Goal: Task Accomplishment & Management: Manage account settings

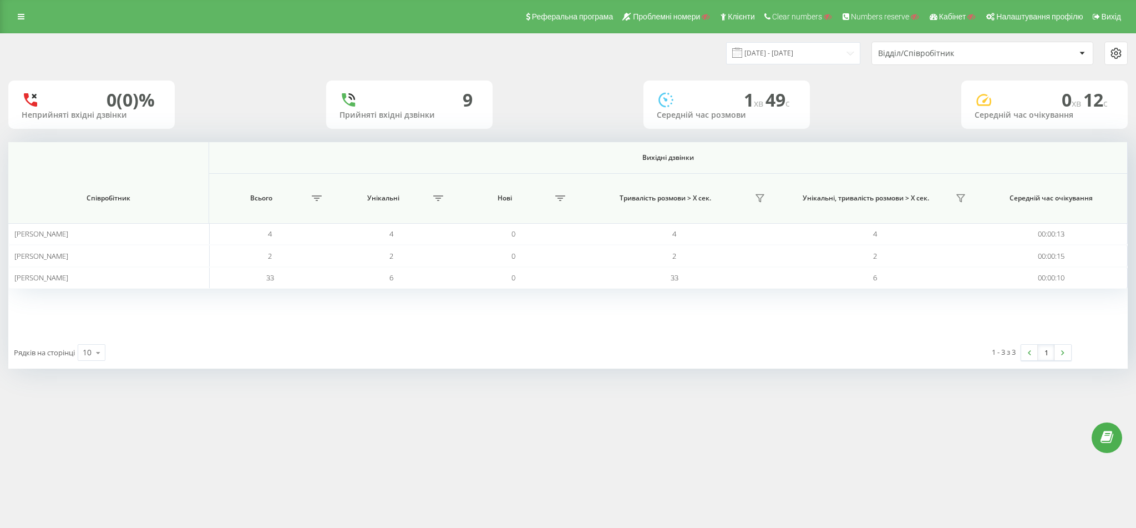
click at [17, 3] on div "Реферальна програма Проблемні номери Клієнти Clear numbers Numbers reserve Кабі…" at bounding box center [568, 16] width 1136 height 33
click at [18, 10] on link at bounding box center [21, 17] width 20 height 16
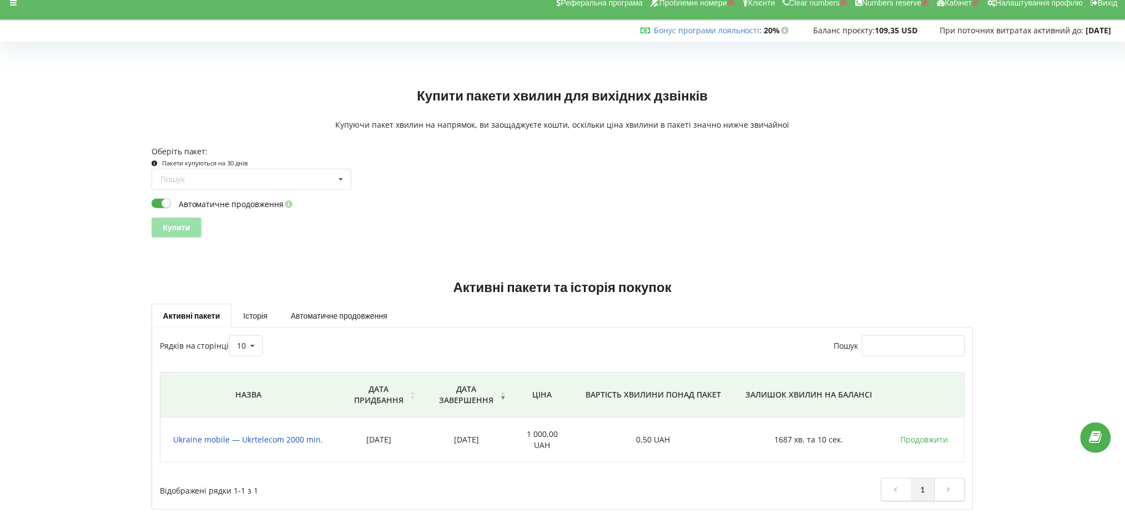
scroll to position [14, 0]
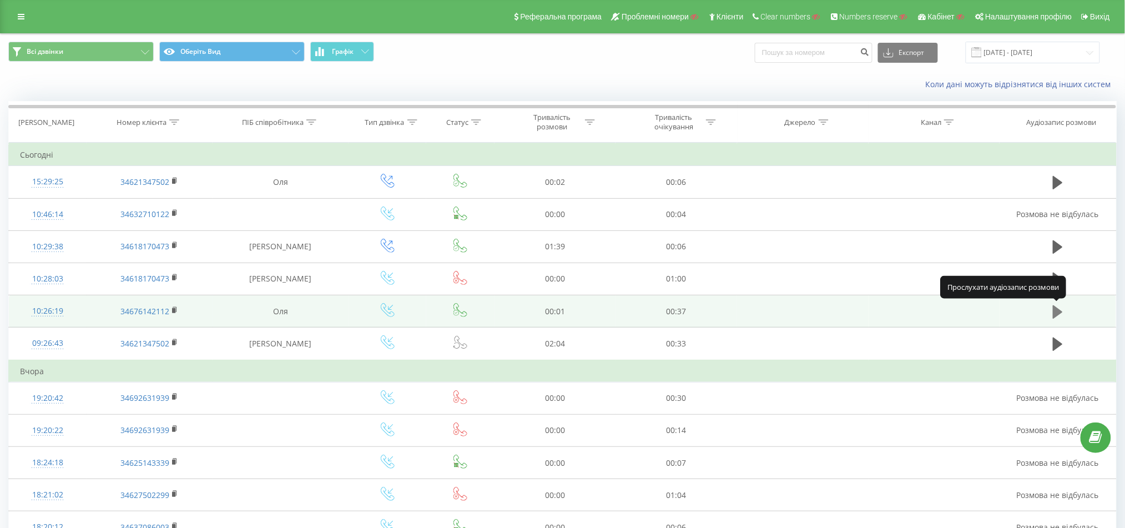
click at [1054, 309] on icon at bounding box center [1058, 311] width 10 height 13
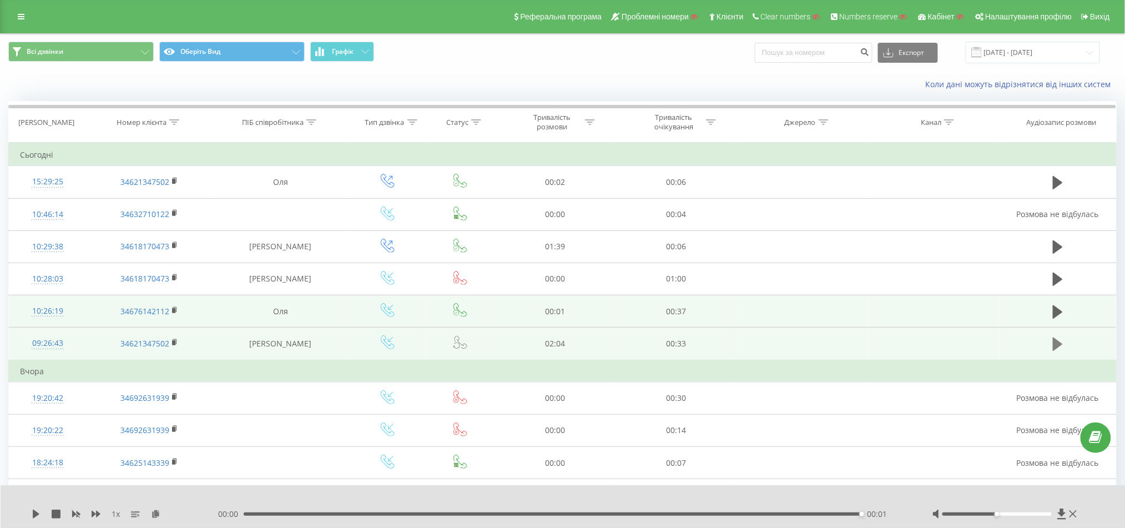
click at [1051, 344] on button at bounding box center [1057, 344] width 17 height 17
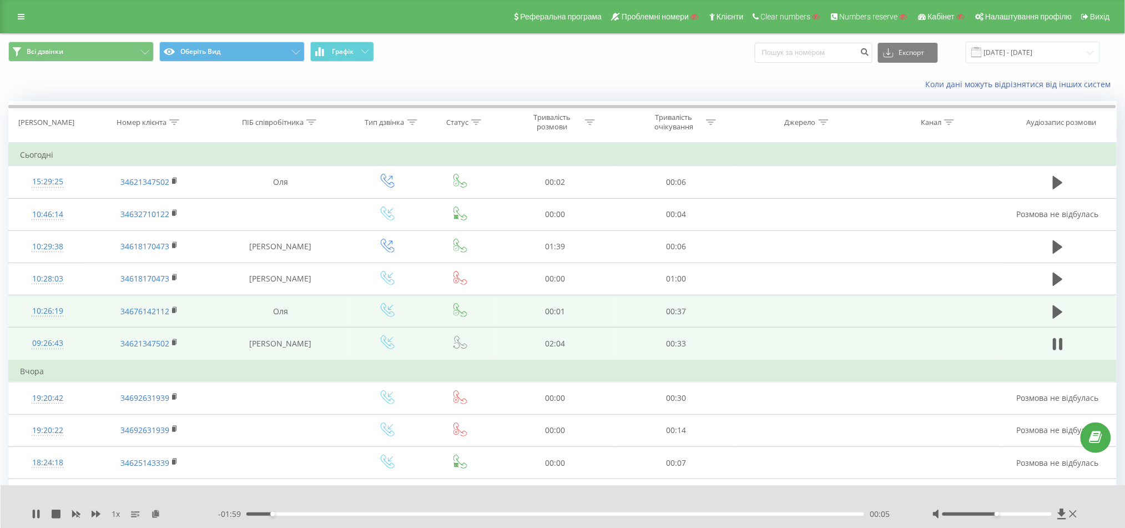
click at [529, 494] on div "00:05" at bounding box center [555, 513] width 618 height 3
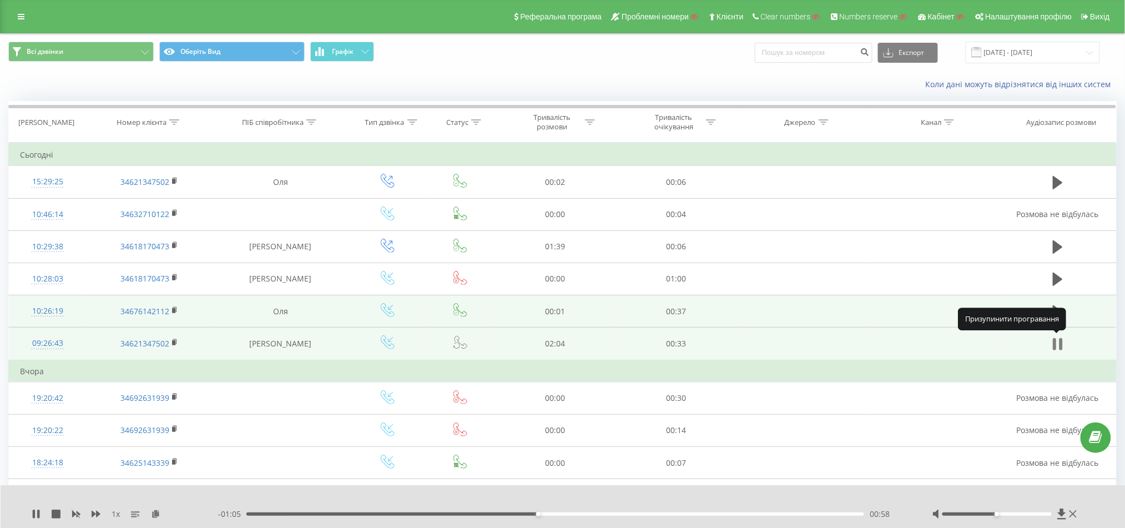
click at [1060, 342] on icon at bounding box center [1060, 344] width 3 height 12
click at [8, 14] on div "Реферальна програма Проблемні номери Клієнти Clear numbers Numbers reserve Кабі…" at bounding box center [562, 16] width 1125 height 33
click at [24, 4] on div "Реферальна програма Проблемні номери Клієнти Clear numbers Numbers reserve Кабі…" at bounding box center [562, 16] width 1125 height 33
drag, startPoint x: 21, startPoint y: 13, endPoint x: 23, endPoint y: 22, distance: 9.6
click at [21, 13] on icon at bounding box center [21, 17] width 7 height 8
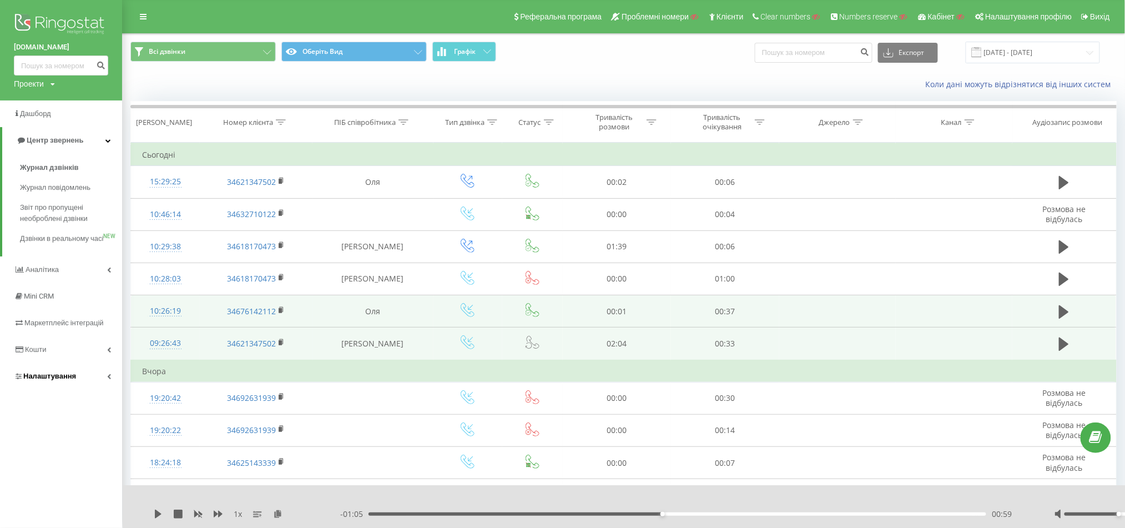
click at [43, 380] on span "Налаштування" at bounding box center [49, 376] width 53 height 8
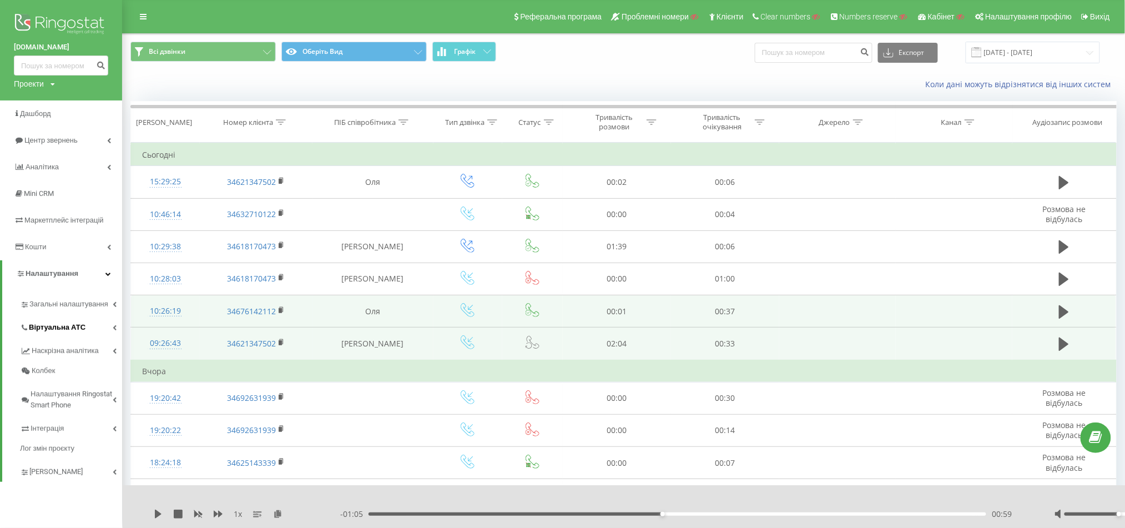
click at [69, 331] on span "Віртуальна АТС" at bounding box center [57, 327] width 57 height 11
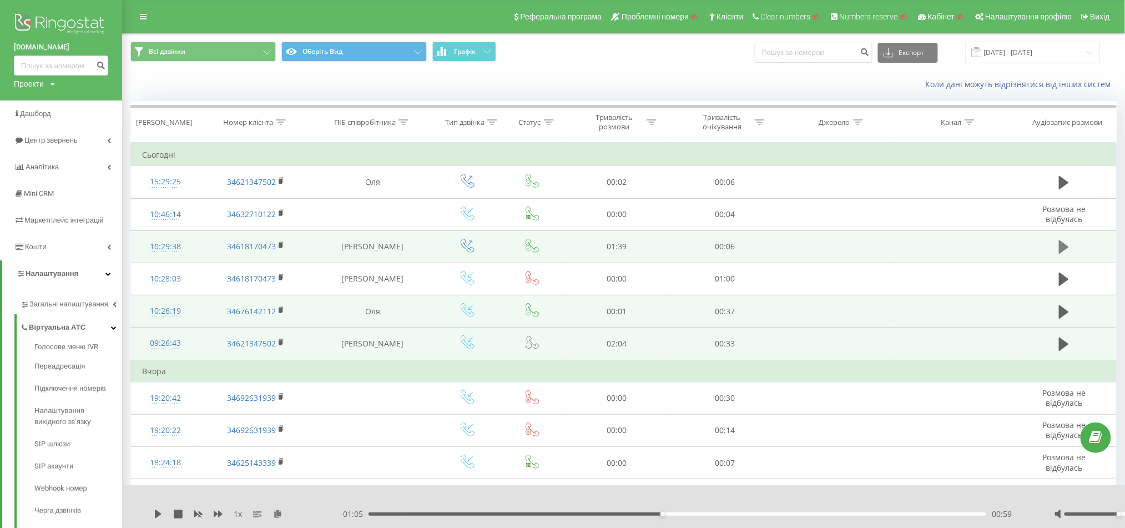
click at [1064, 240] on icon at bounding box center [1064, 247] width 10 height 16
click at [413, 494] on div "- 01:36 00:00 00:00" at bounding box center [683, 513] width 686 height 11
click at [426, 494] on div "00:09" at bounding box center [677, 513] width 618 height 3
click at [538, 494] on div "- 01:26 00:09 00:09" at bounding box center [683, 513] width 686 height 11
click at [681, 494] on div "- 01:25 00:10 00:10" at bounding box center [683, 513] width 686 height 11
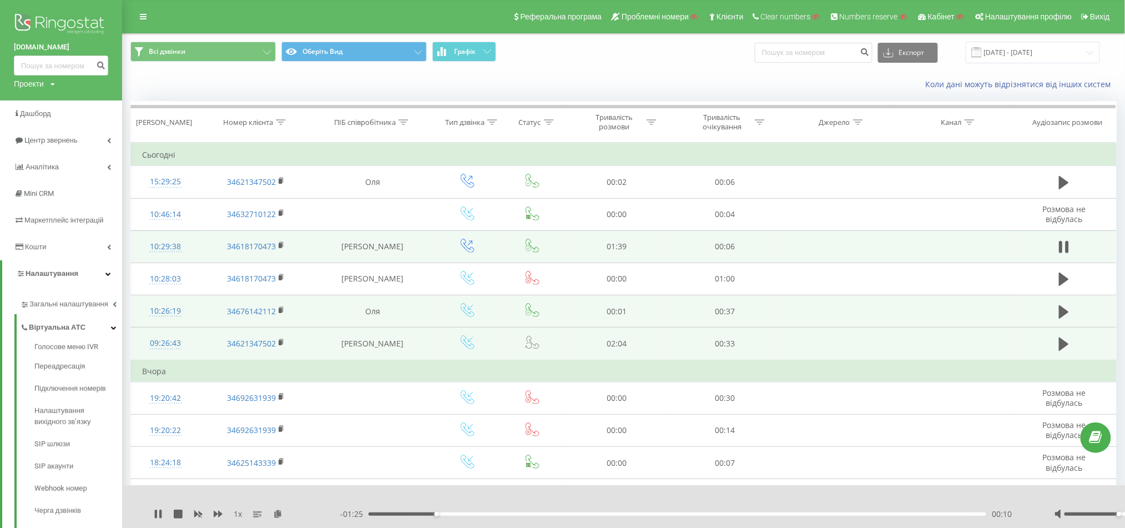
click at [682, 494] on div "- 01:25 00:10 00:10" at bounding box center [683, 513] width 686 height 11
click at [687, 494] on div "00:12" at bounding box center [677, 513] width 618 height 3
click at [1065, 244] on icon at bounding box center [1064, 247] width 10 height 16
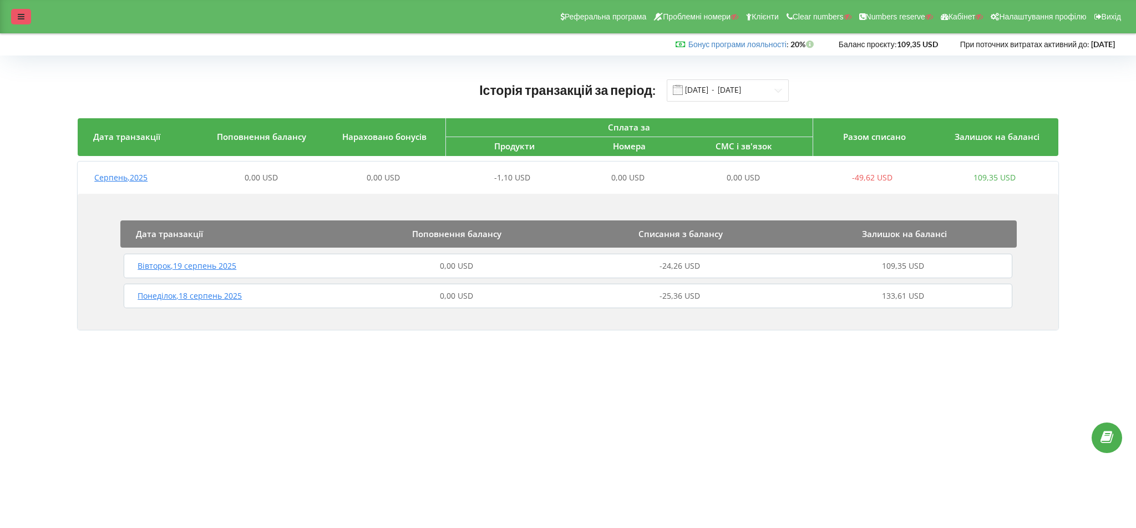
click at [13, 17] on div at bounding box center [21, 17] width 20 height 16
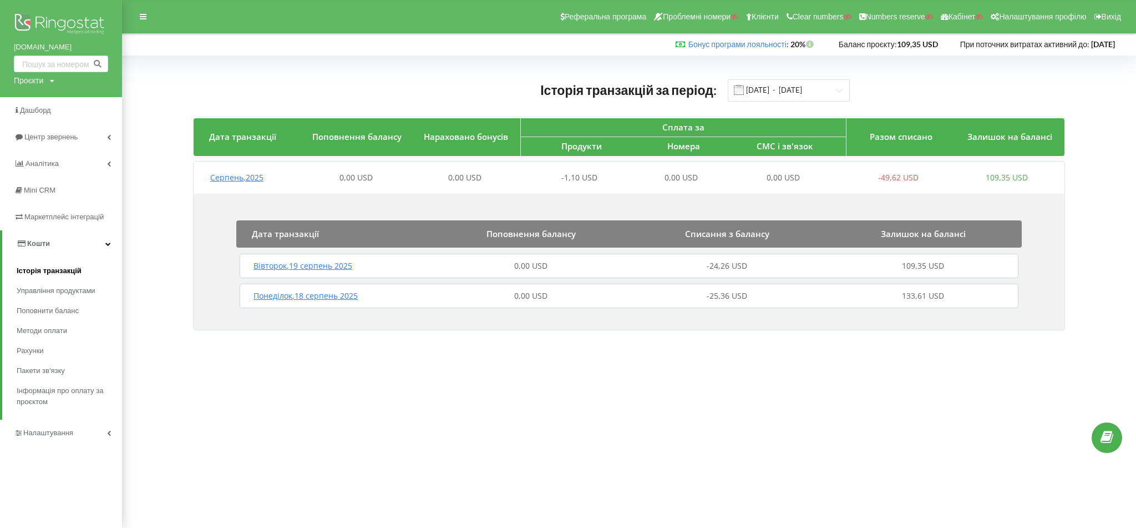
click at [60, 274] on span "Історія транзакцій" at bounding box center [49, 270] width 65 height 11
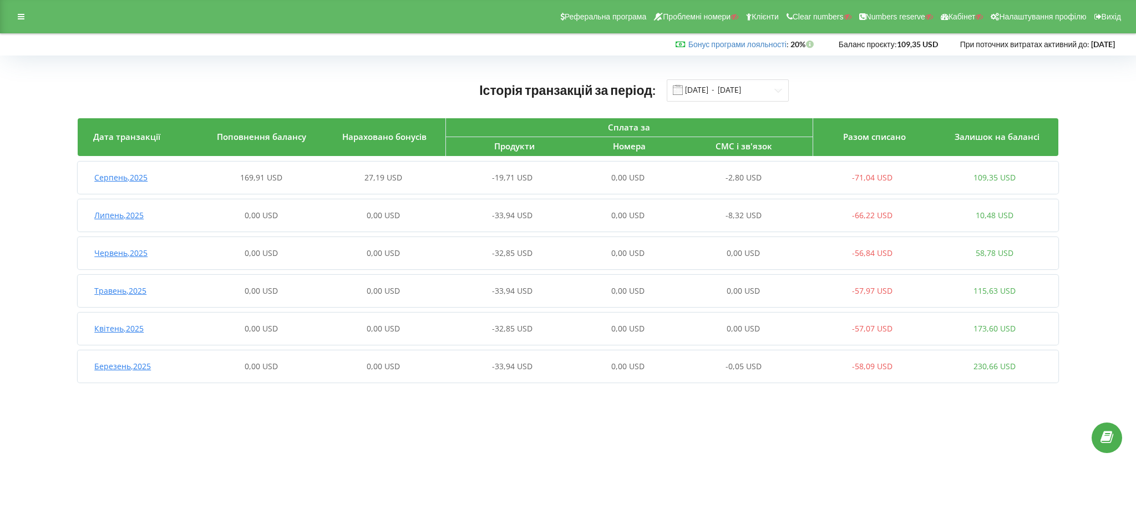
click at [592, 174] on div "0,00 USD" at bounding box center [628, 177] width 122 height 11
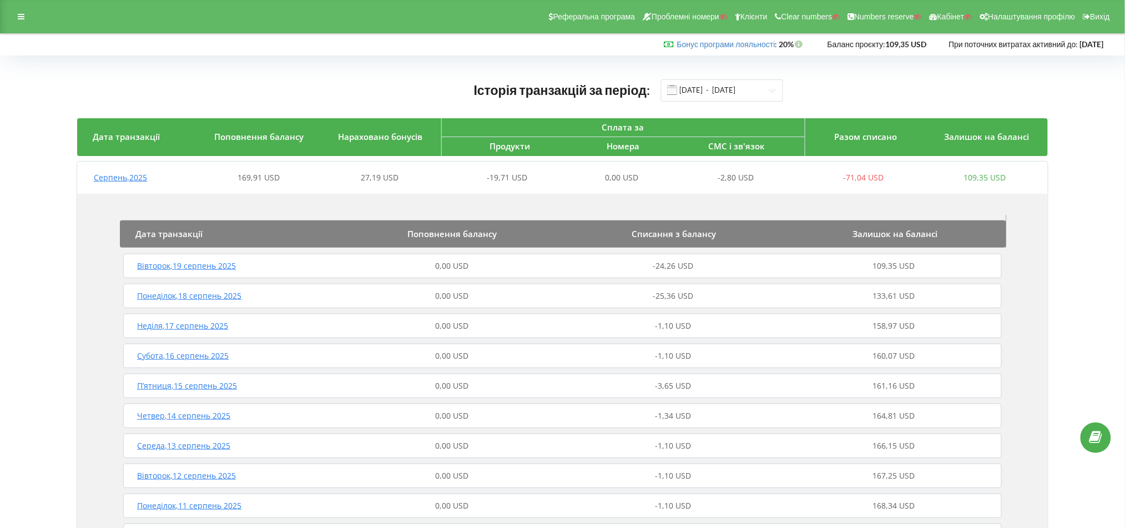
click at [565, 265] on div "-24,26 USD" at bounding box center [673, 265] width 221 height 11
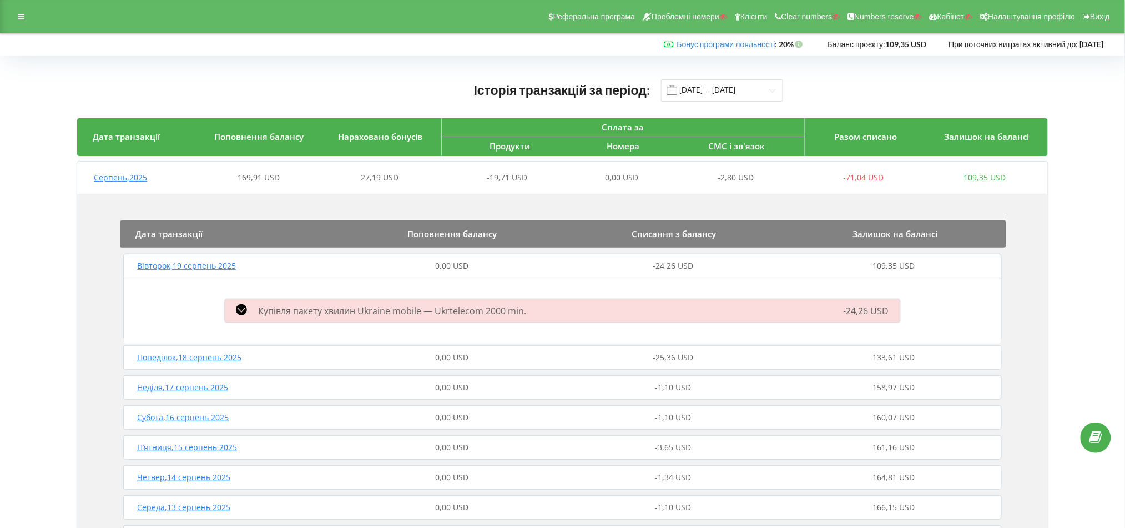
click at [550, 310] on div "Купівля пакету хвилин Ukraine mobile — Ukrtelecom 2000 min." at bounding box center [454, 310] width 473 height 13
click at [234, 302] on div "Купівля пакету хвилин Ukraine mobile — Ukrtelecom 2000 min. -24,26 USD" at bounding box center [562, 310] width 689 height 29
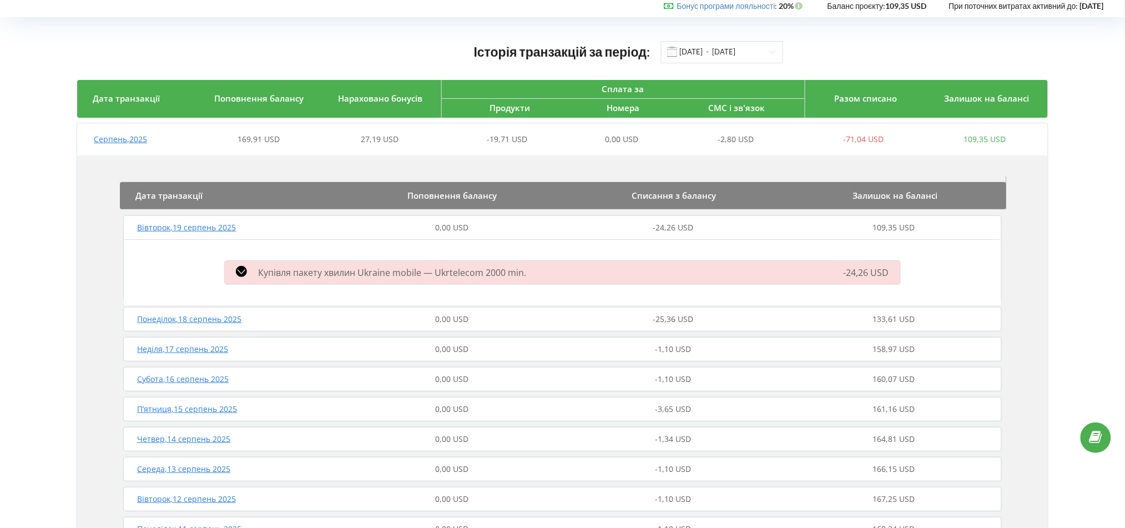
scroll to position [74, 0]
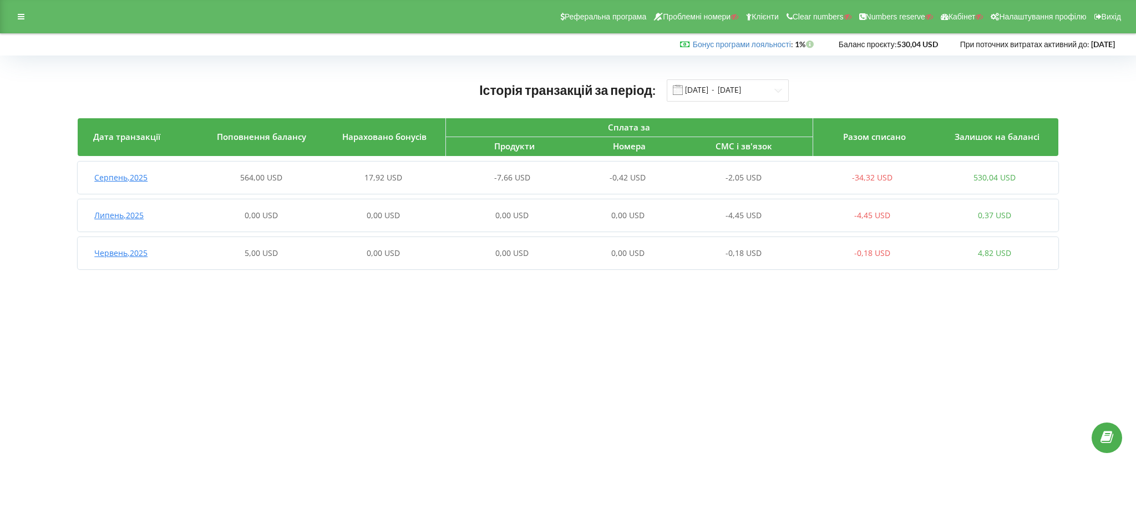
click at [486, 176] on div "-7,66 USD" at bounding box center [505, 177] width 122 height 11
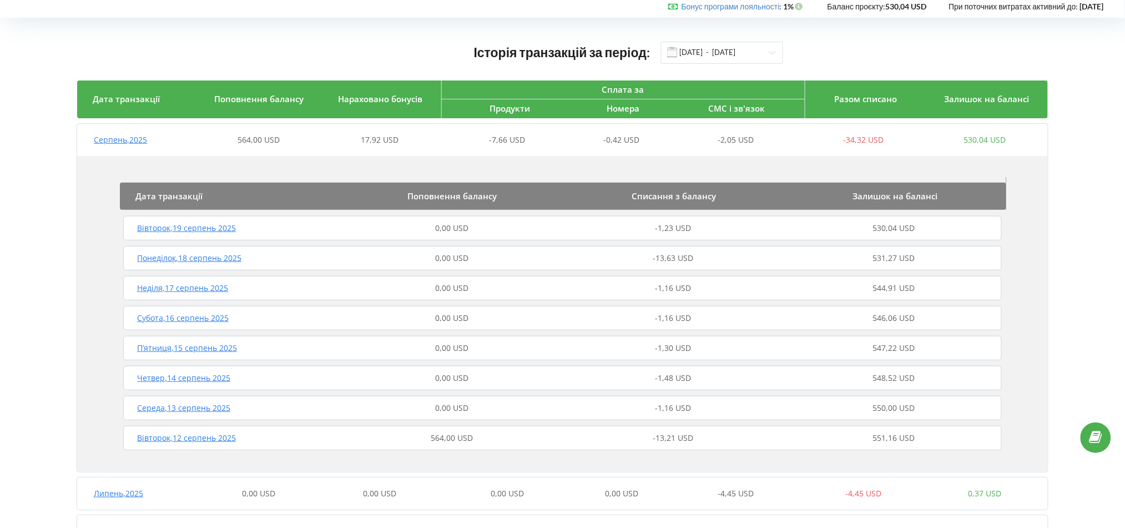
scroll to position [74, 0]
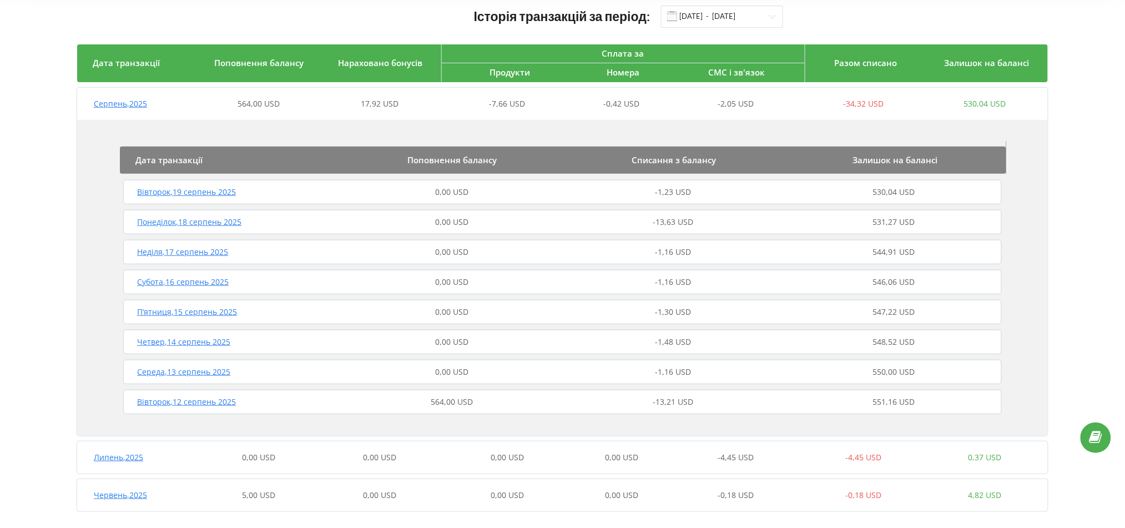
click at [645, 396] on div "-13,21 USD" at bounding box center [673, 401] width 221 height 11
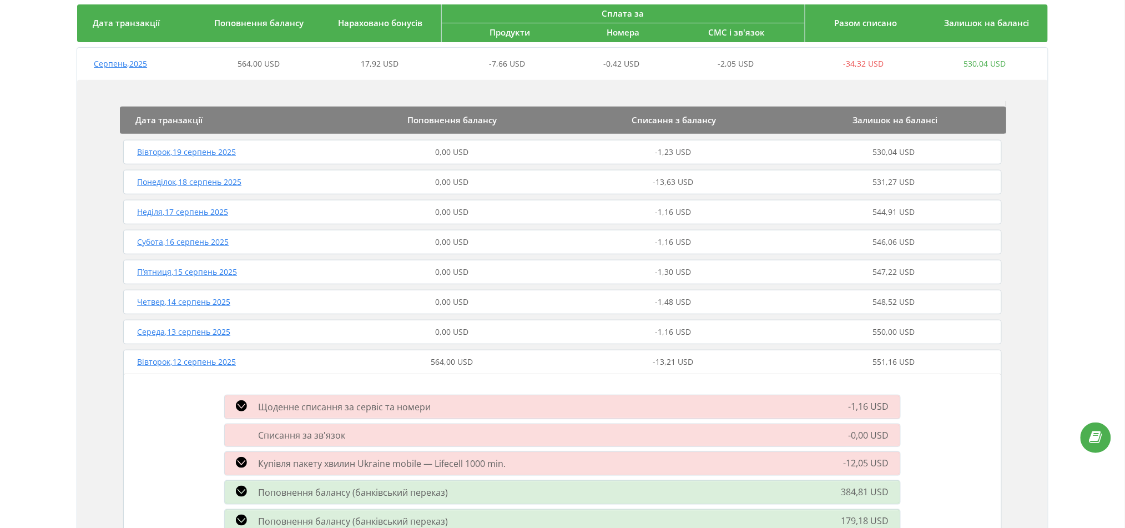
scroll to position [148, 0]
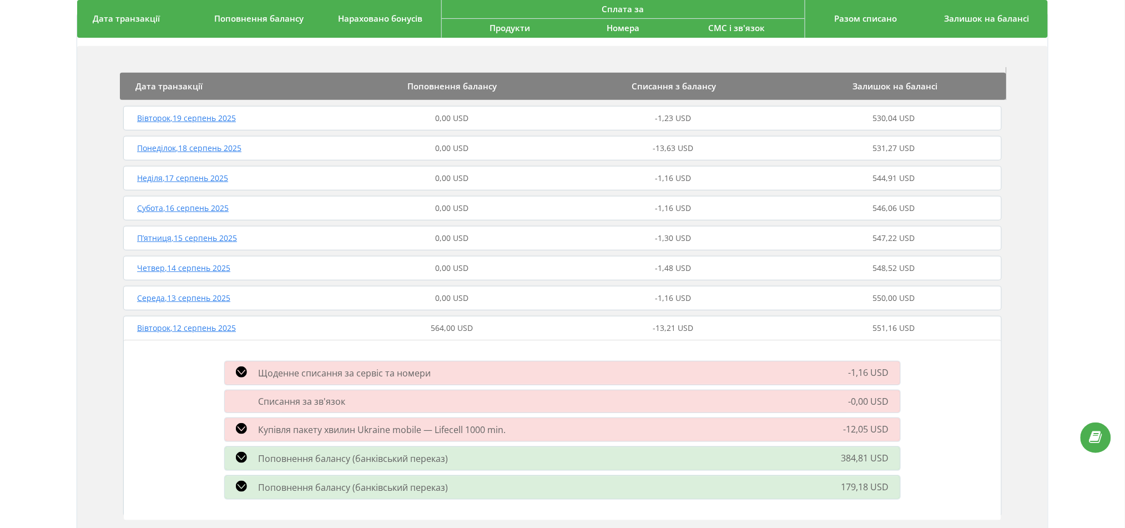
click at [660, 148] on span "-13,63 USD" at bounding box center [673, 148] width 41 height 11
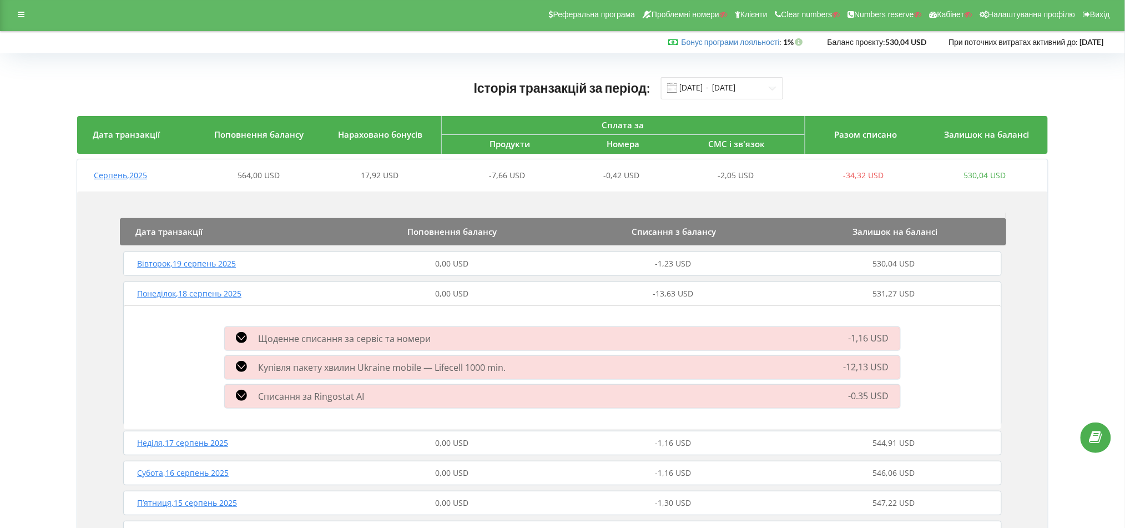
scroll to position [0, 0]
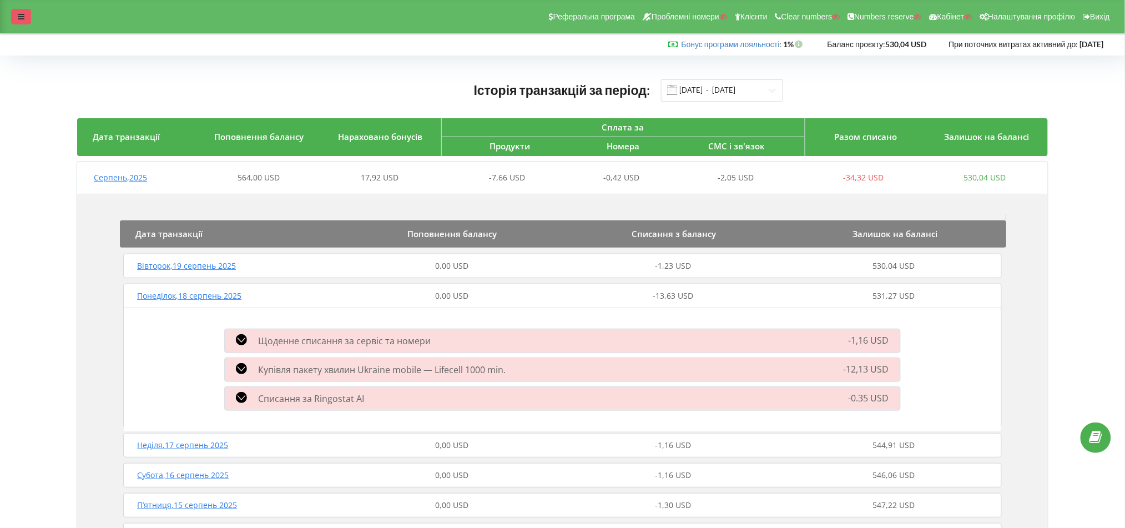
click at [16, 22] on div at bounding box center [21, 17] width 20 height 16
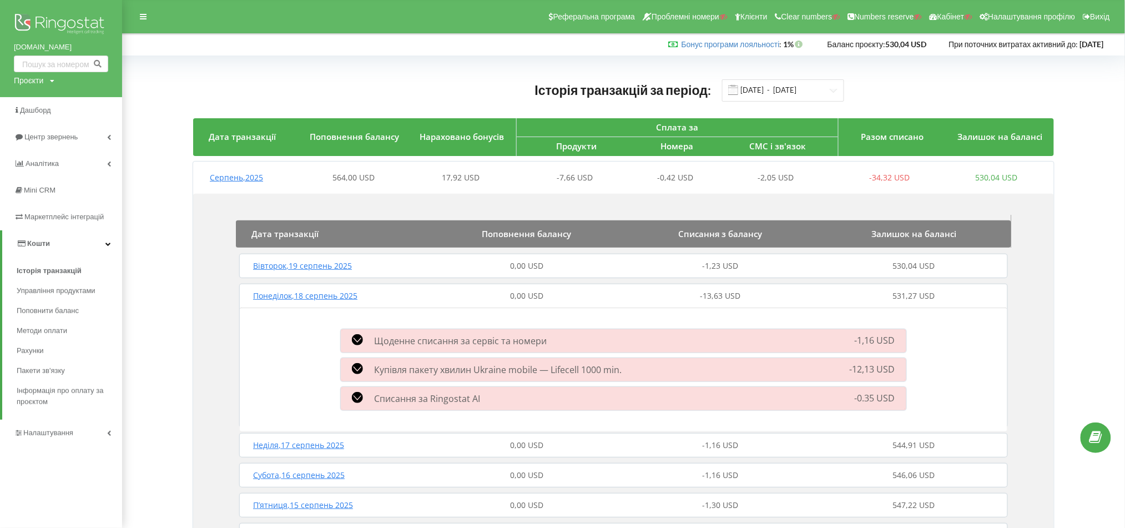
click at [638, 299] on div "-13,63 USD" at bounding box center [721, 295] width 194 height 11
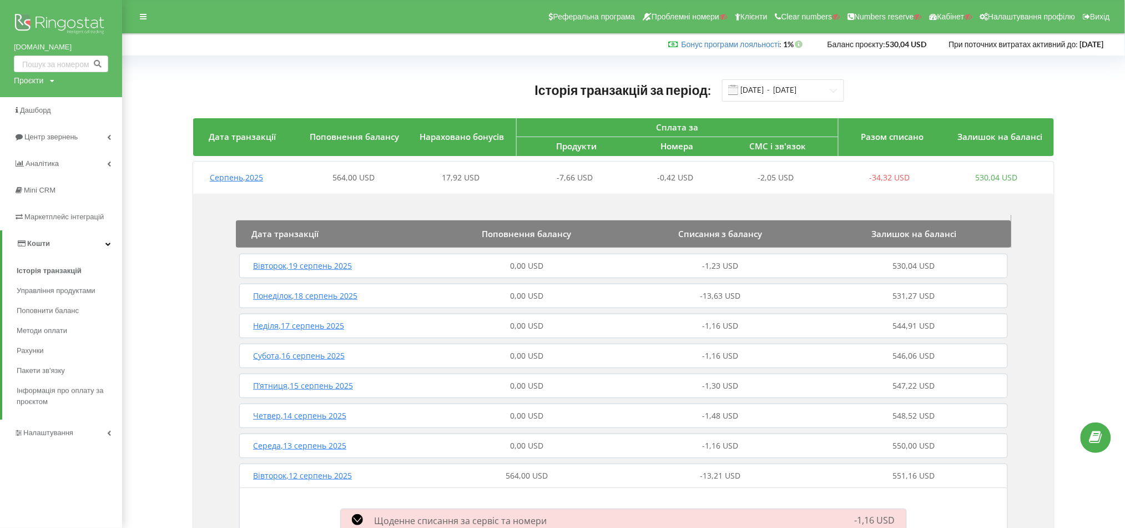
click at [728, 299] on span "-13,63 USD" at bounding box center [720, 295] width 41 height 11
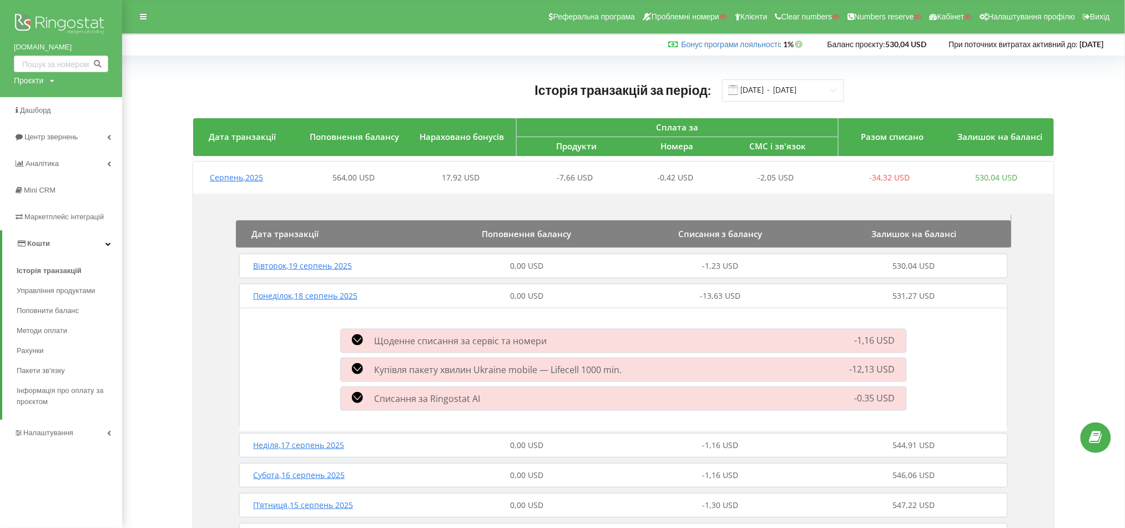
click at [728, 299] on span "-13,63 USD" at bounding box center [720, 295] width 41 height 11
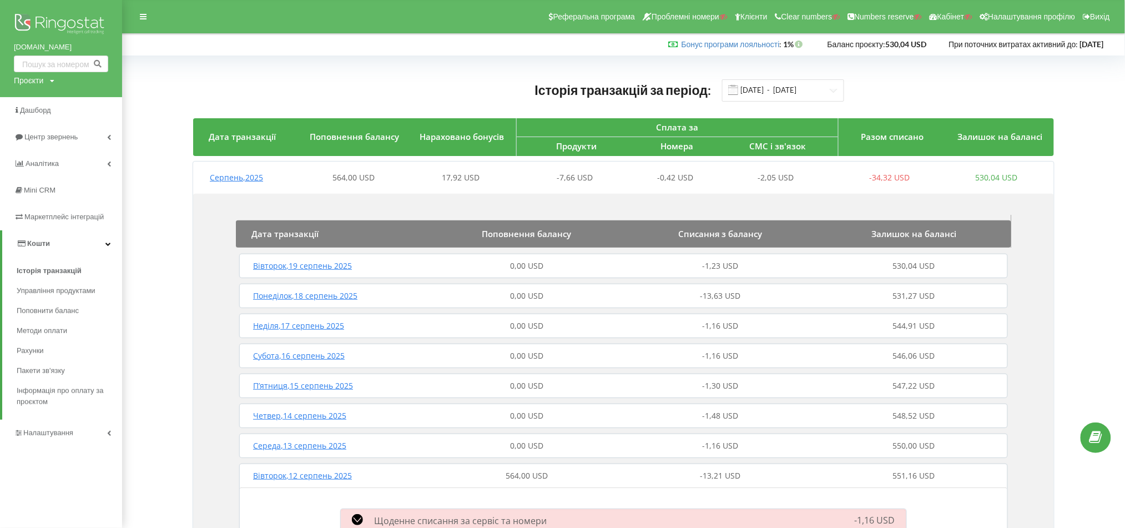
click at [728, 299] on span "-13,63 USD" at bounding box center [720, 295] width 41 height 11
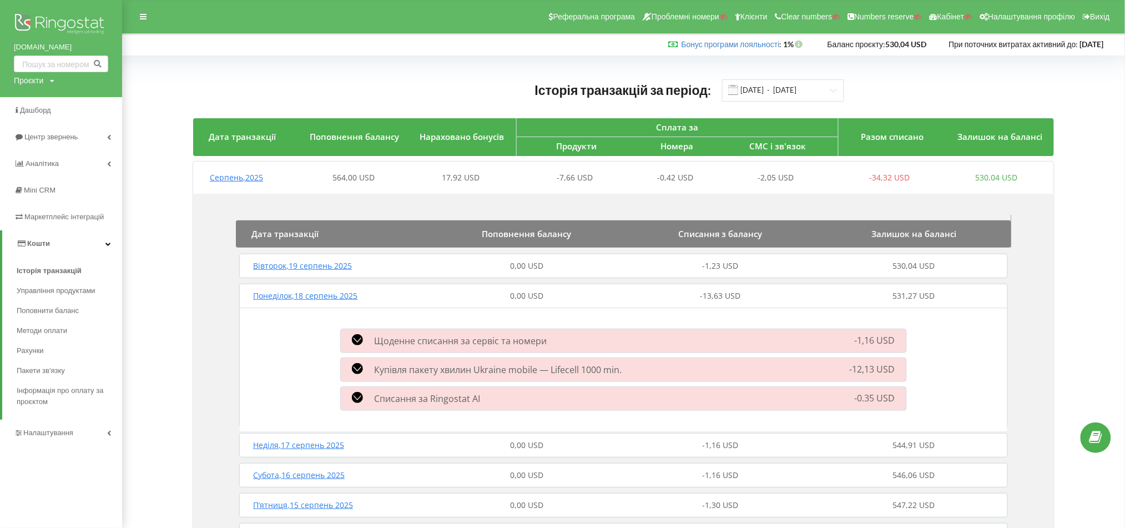
click at [779, 265] on div "-1,23 USD" at bounding box center [721, 265] width 194 height 11
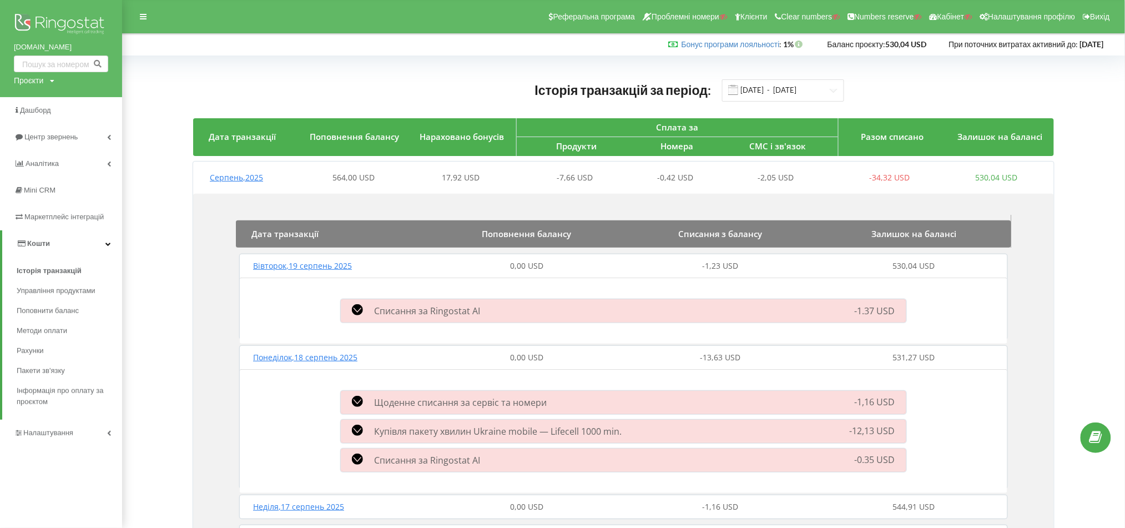
scroll to position [74, 0]
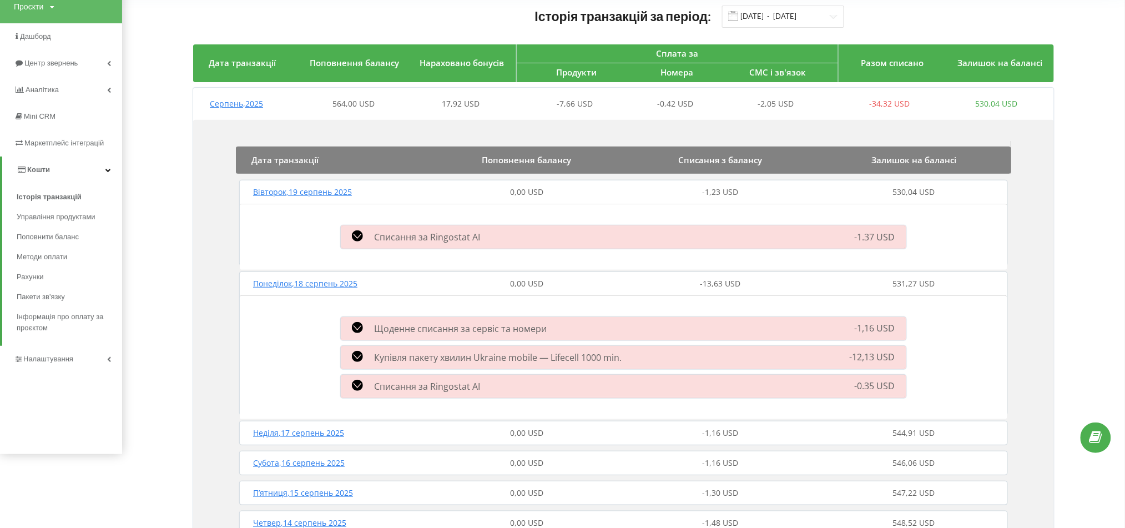
click at [783, 189] on div "-1,23 USD" at bounding box center [721, 191] width 194 height 11
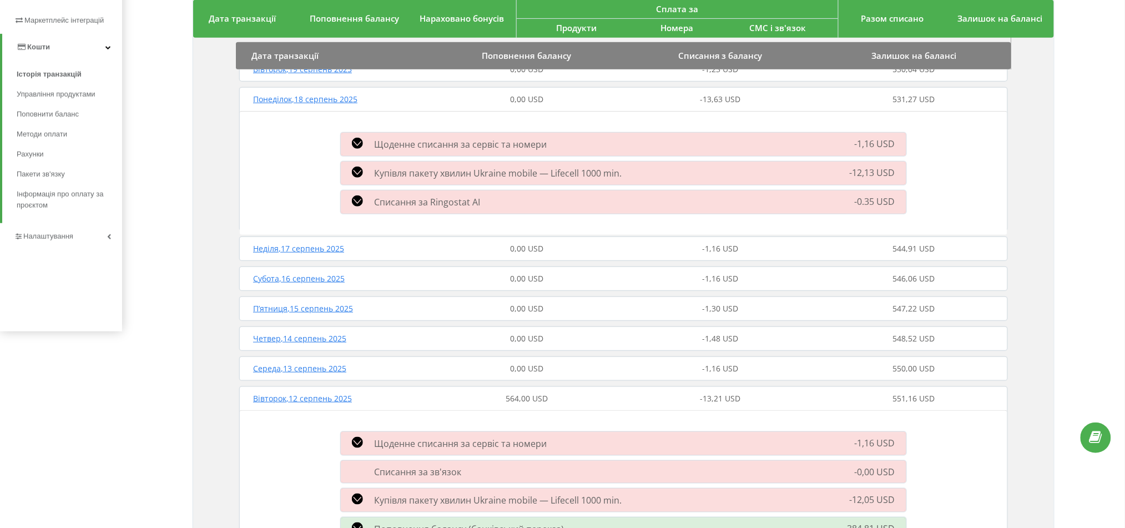
scroll to position [222, 0]
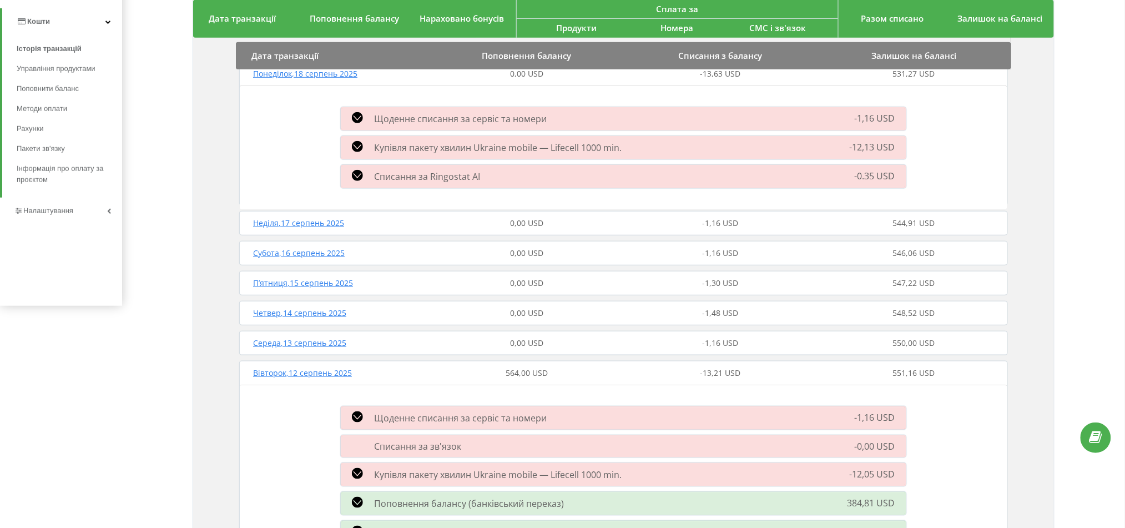
click at [780, 370] on div "-13,21 USD" at bounding box center [721, 372] width 194 height 11
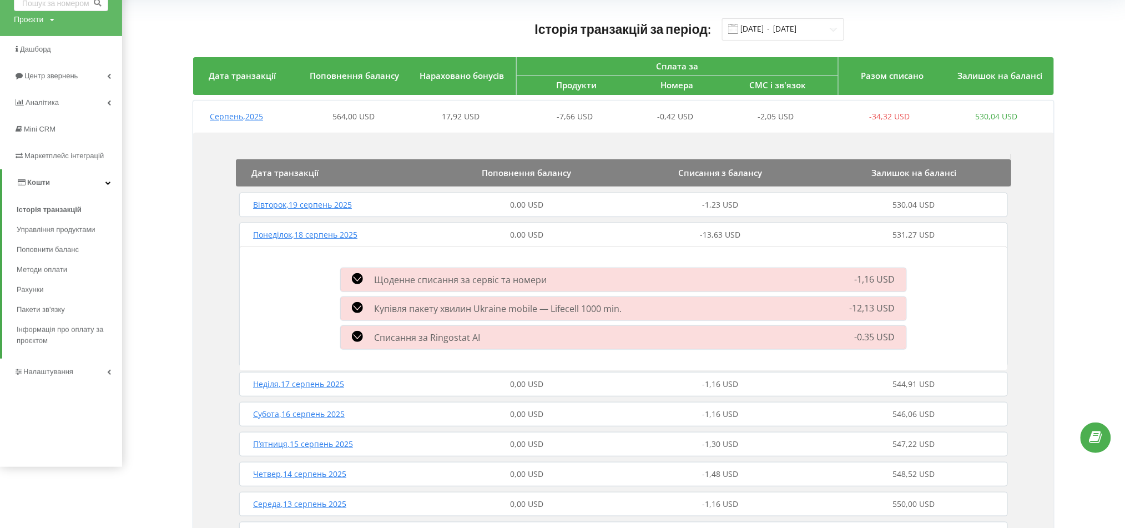
scroll to position [148, 0]
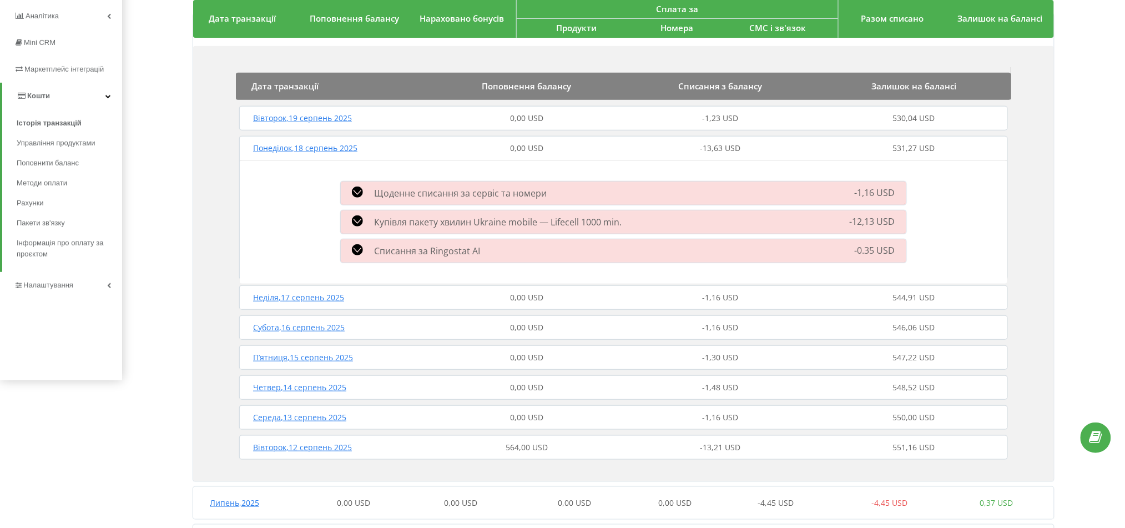
click at [356, 218] on icon at bounding box center [357, 220] width 11 height 11
click at [380, 220] on span "Купівля пакету хвилин Ukraine mobile — Lifecell 1000 min." at bounding box center [497, 222] width 247 height 12
click at [449, 225] on span "Купівля пакету хвилин Ukraine mobile — Lifecell 1000 min." at bounding box center [497, 222] width 247 height 12
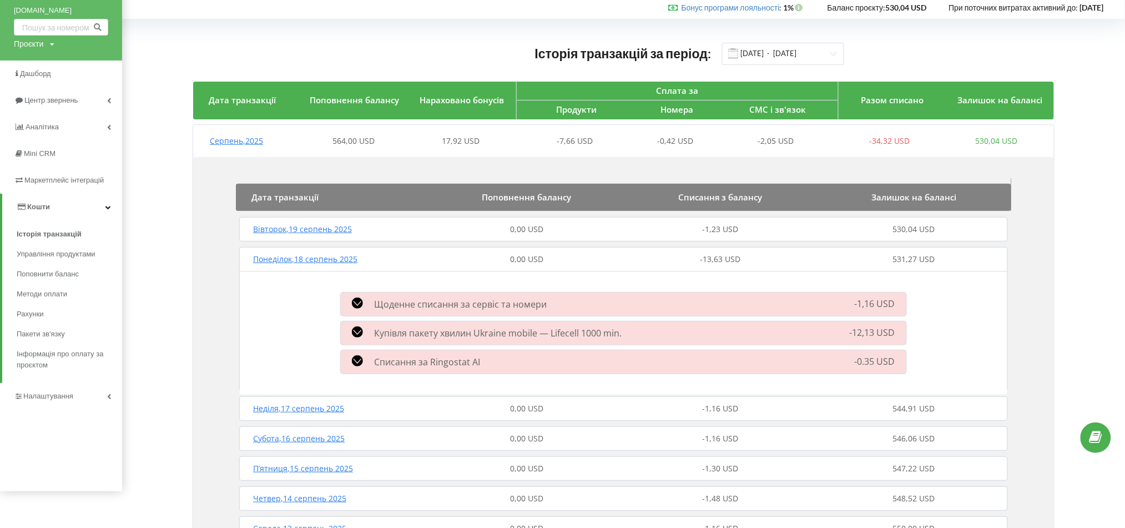
scroll to position [0, 0]
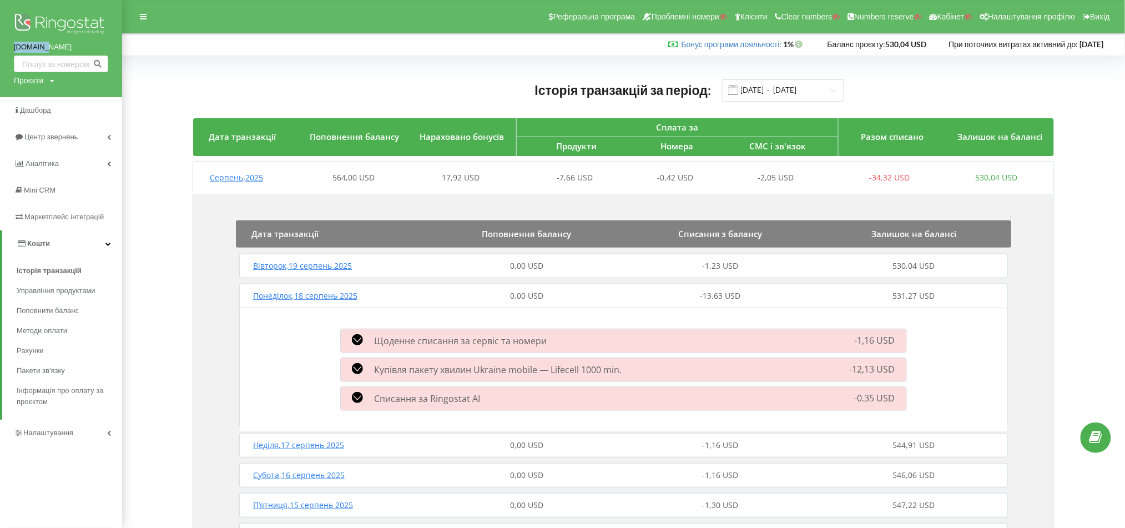
drag, startPoint x: 0, startPoint y: 46, endPoint x: 43, endPoint y: 48, distance: 42.8
click at [43, 48] on div "konti.ua Проєкти Пошук" at bounding box center [61, 48] width 122 height 97
copy link "konti.ua"
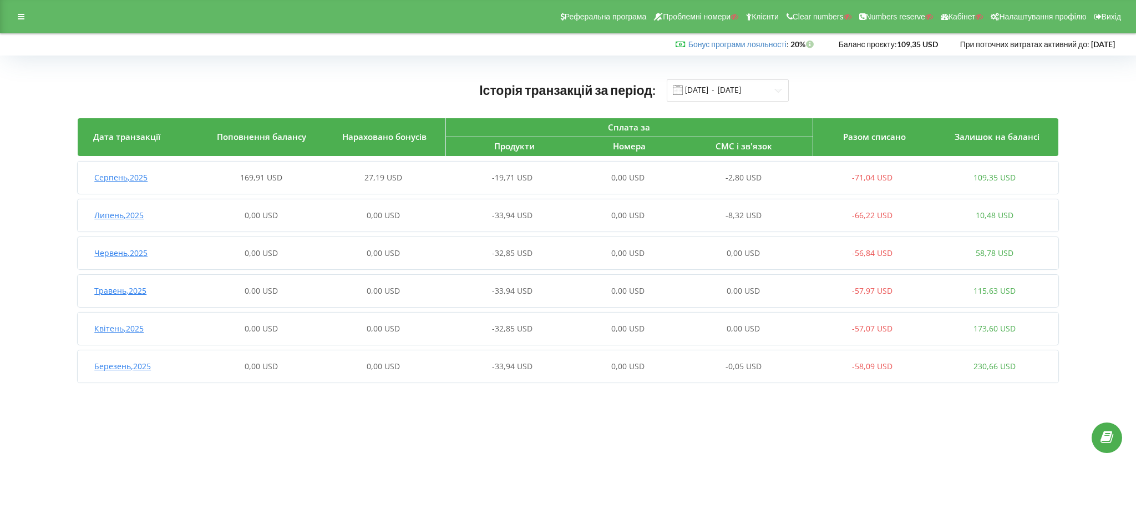
click at [387, 176] on span "27,19 USD" at bounding box center [384, 177] width 38 height 11
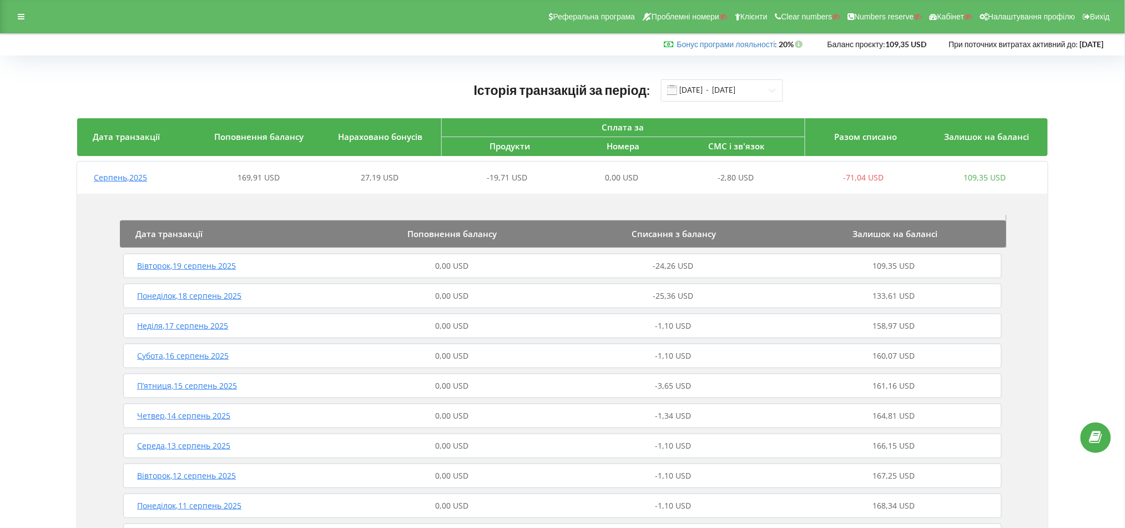
click at [473, 264] on div "0,00 USD" at bounding box center [451, 265] width 221 height 11
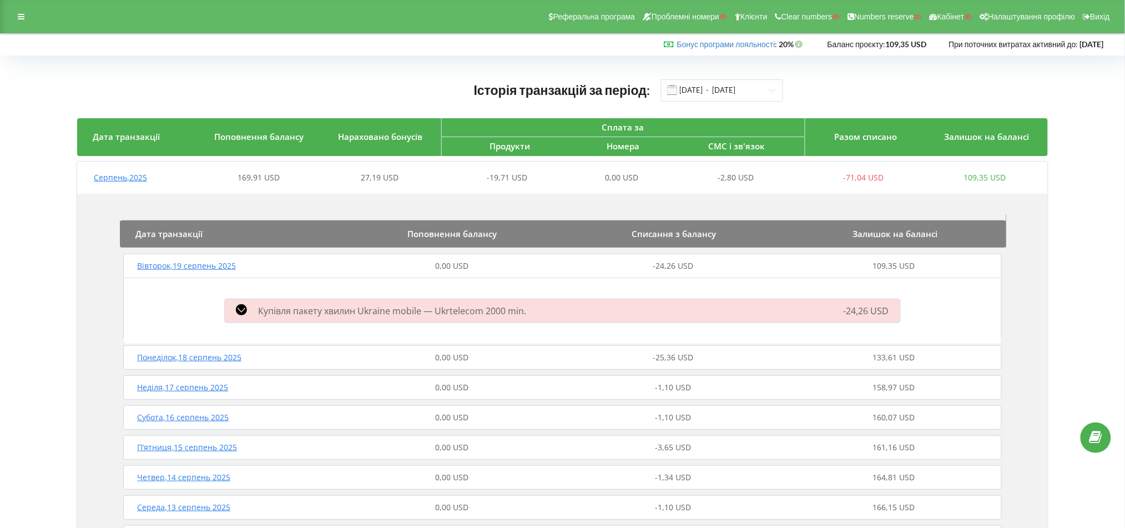
click at [861, 255] on div "Вівторок , 19 серпень 2025 0,00 USD -24,26 USD 109,35 USD" at bounding box center [562, 265] width 884 height 27
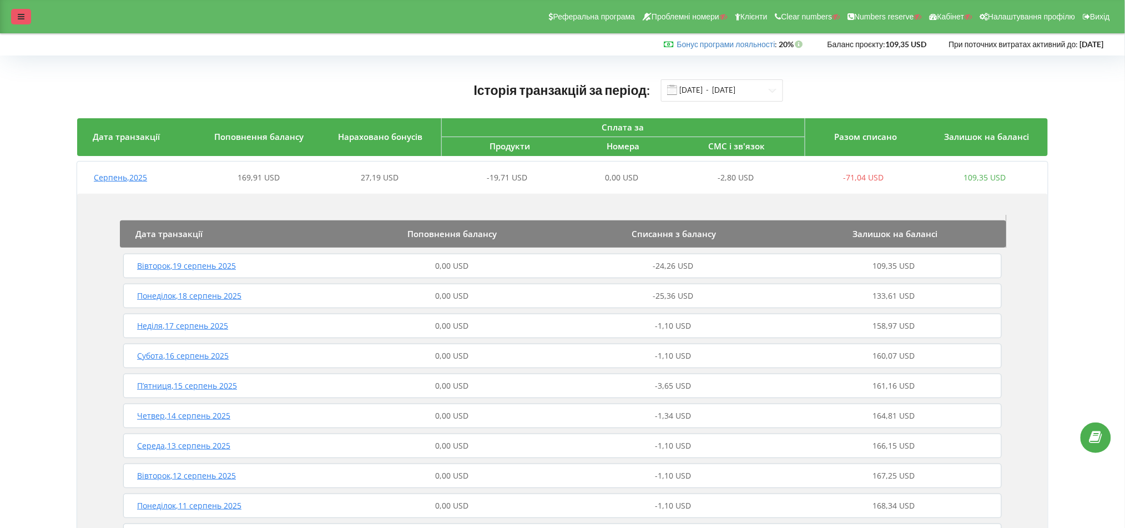
click at [12, 21] on div "Реферальна програма Проблемні номери Клієнти Clear numbers Numbers reserve Кабі…" at bounding box center [562, 16] width 1125 height 33
click at [14, 19] on div at bounding box center [21, 17] width 20 height 16
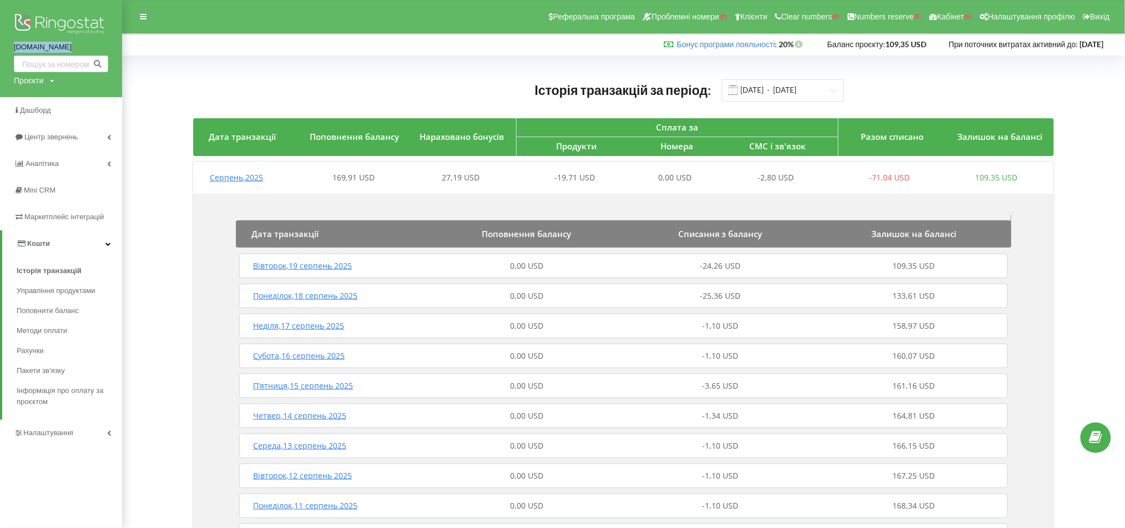
drag, startPoint x: 7, startPoint y: 52, endPoint x: 52, endPoint y: 47, distance: 45.8
click at [52, 47] on div "[DOMAIN_NAME] Проєкти Пошук" at bounding box center [61, 48] width 122 height 97
